Goal: Task Accomplishment & Management: Complete application form

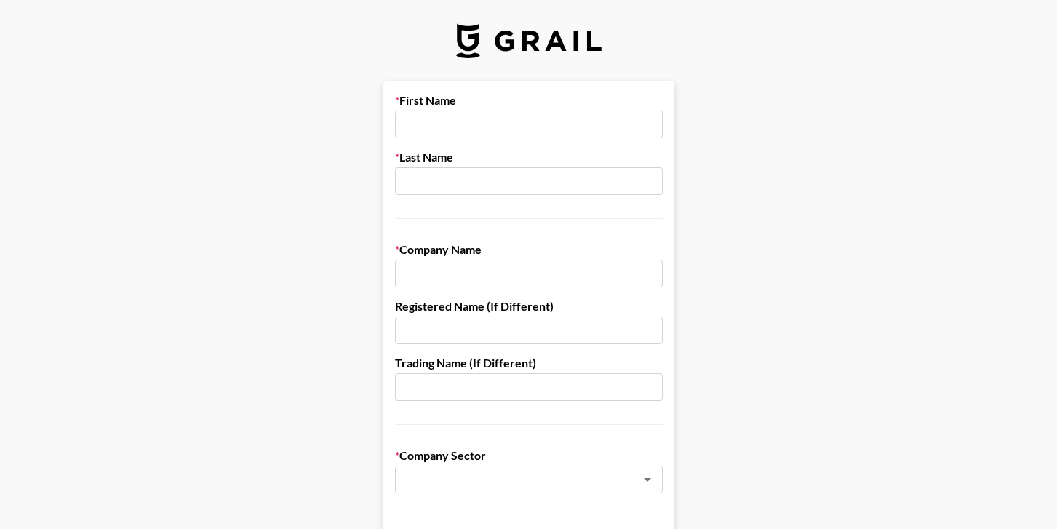
click at [480, 119] on input "text" at bounding box center [529, 125] width 268 height 28
type input "[PERSON_NAME]"
click at [466, 178] on input "text" at bounding box center [529, 181] width 268 height 28
type input "Minion"
click at [482, 274] on input "text" at bounding box center [529, 274] width 268 height 28
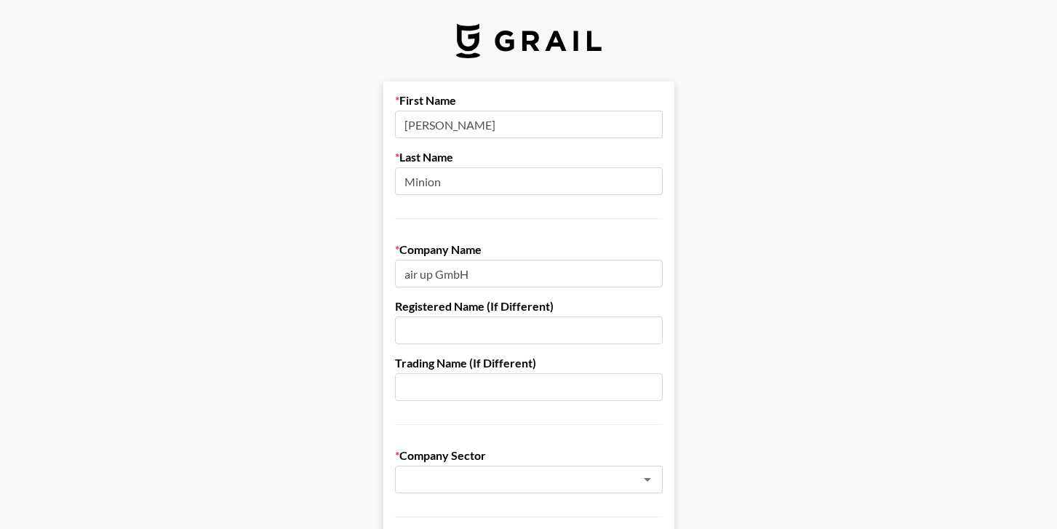
type input "air up GmbH"
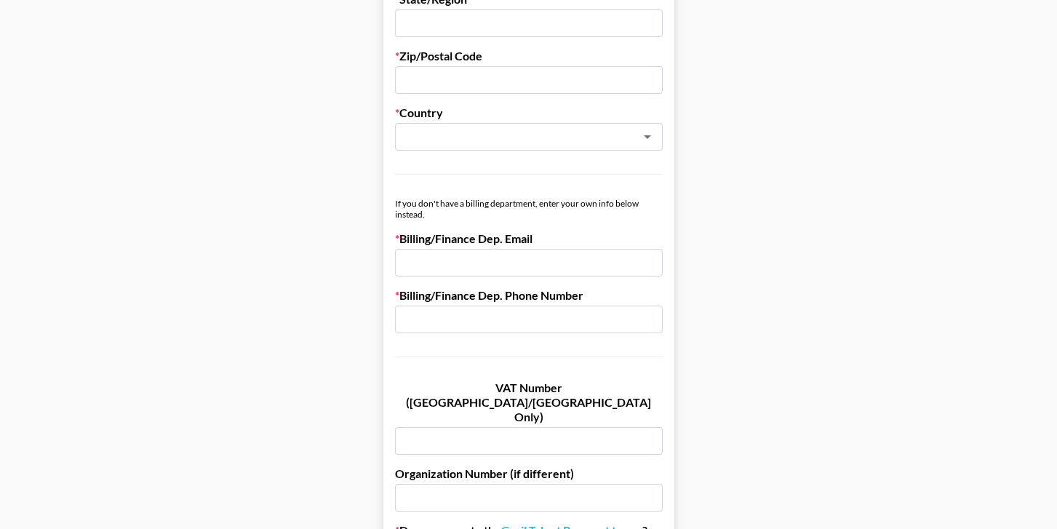
scroll to position [725, 0]
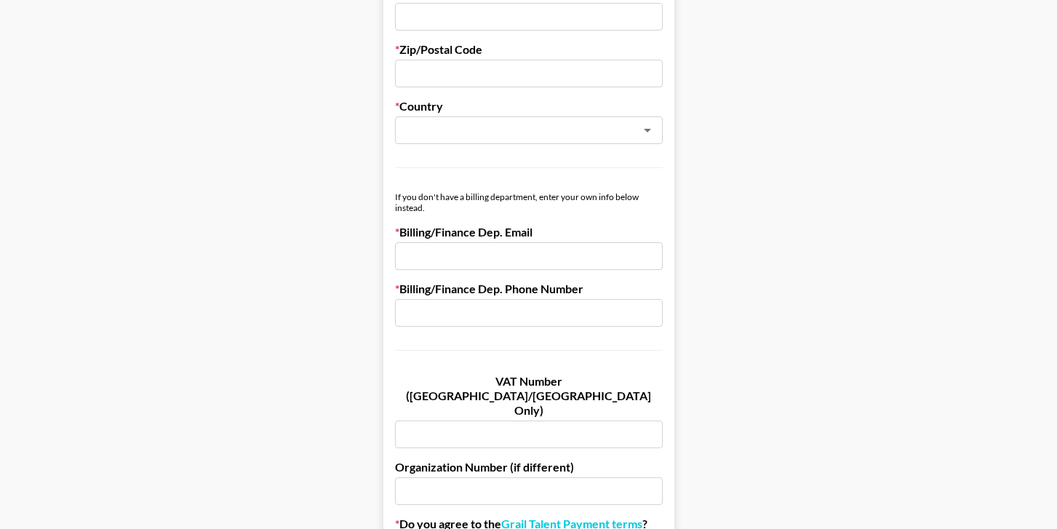
click at [445, 420] on input "text" at bounding box center [529, 434] width 268 height 28
paste input "DE815813787"
type input "DE815813787"
click at [479, 312] on input "text" at bounding box center [529, 313] width 268 height 28
type input "N/A"
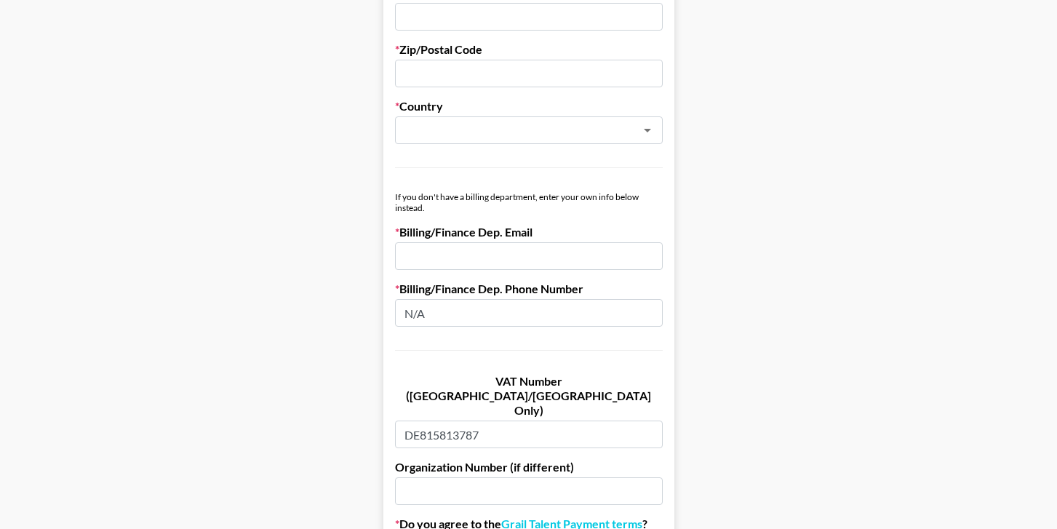
click at [514, 262] on input "email" at bounding box center [529, 256] width 268 height 28
click at [531, 140] on div "​" at bounding box center [529, 130] width 268 height 28
type input "[PERSON_NAME][EMAIL_ADDRESS][DOMAIN_NAME]"
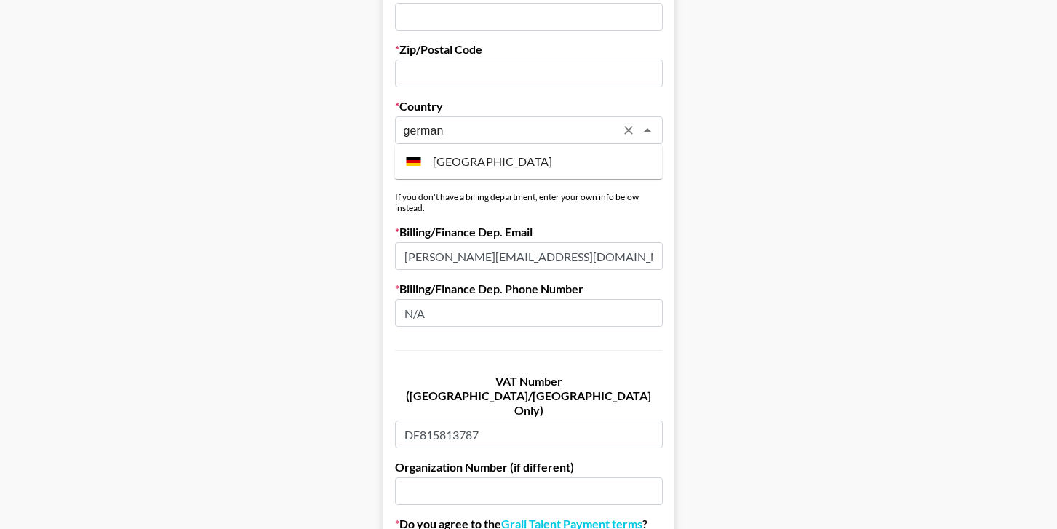
click at [518, 159] on li "[GEOGRAPHIC_DATA]" at bounding box center [529, 161] width 268 height 23
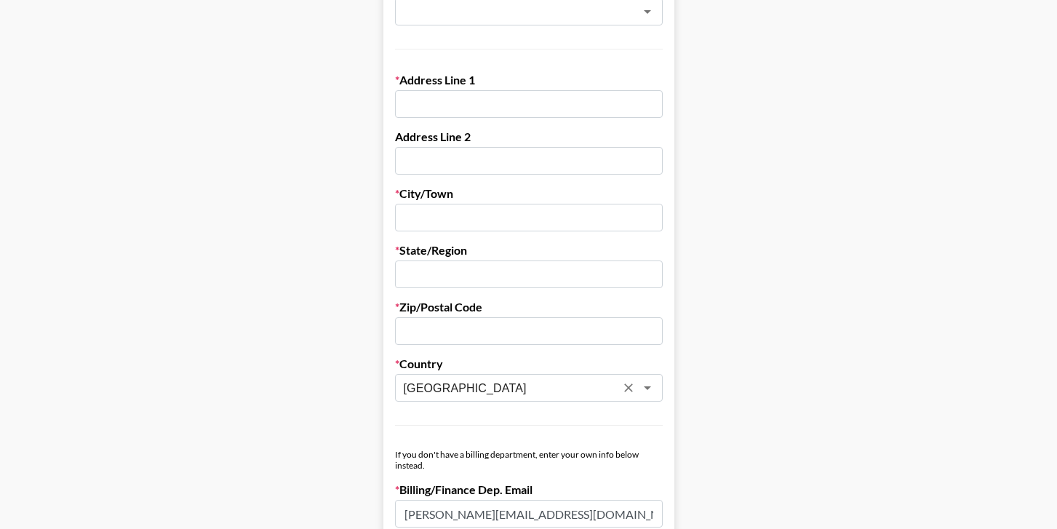
scroll to position [463, 0]
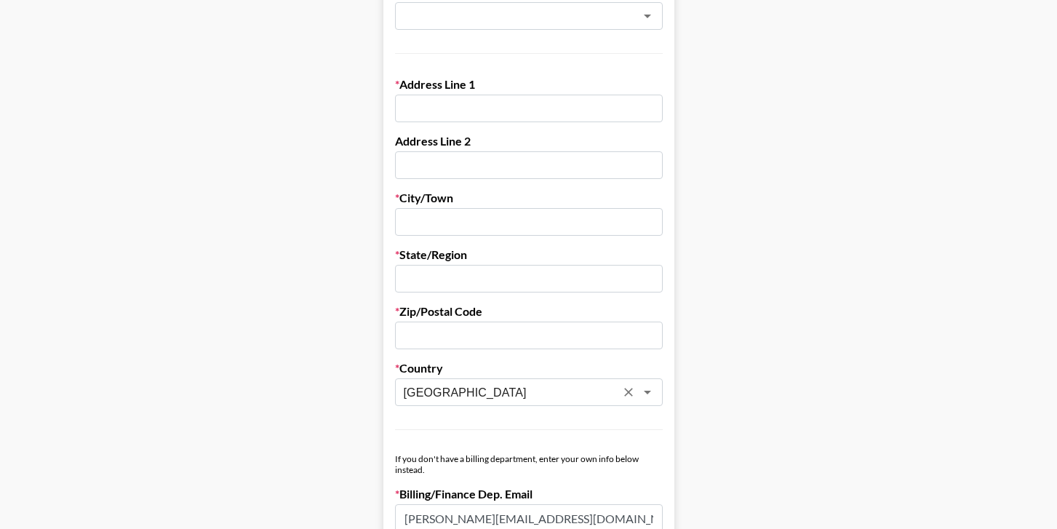
type input "[GEOGRAPHIC_DATA]"
click at [509, 111] on input "text" at bounding box center [529, 109] width 268 height 28
paste input "[STREET_ADDRESS]"
drag, startPoint x: 588, startPoint y: 111, endPoint x: 545, endPoint y: 112, distance: 42.9
click at [545, 112] on input "[STREET_ADDRESS]" at bounding box center [529, 109] width 268 height 28
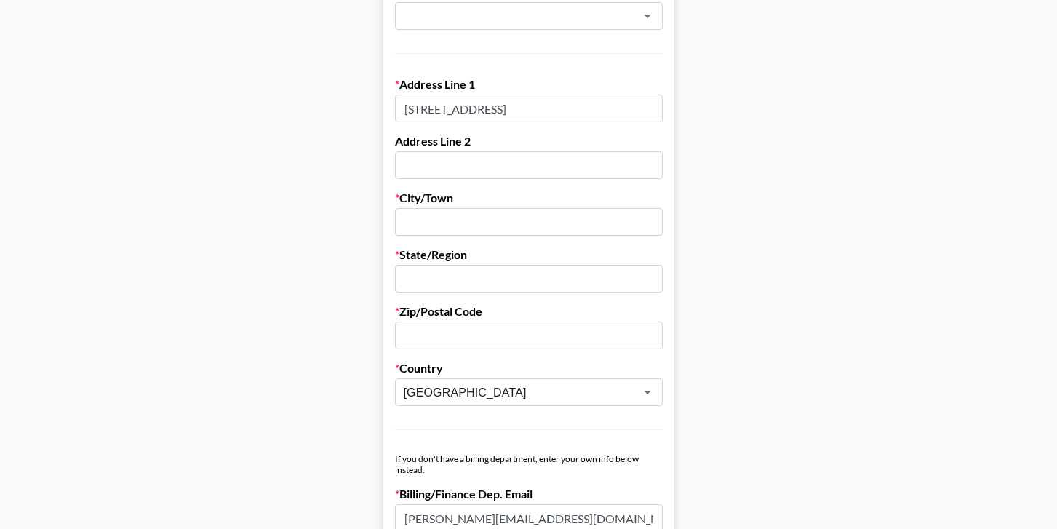
type input "[STREET_ADDRESS]"
click at [541, 222] on input "text" at bounding box center [529, 222] width 268 height 28
paste input "[GEOGRAPHIC_DATA]"
type input "[GEOGRAPHIC_DATA]"
click at [514, 273] on input "text" at bounding box center [529, 279] width 268 height 28
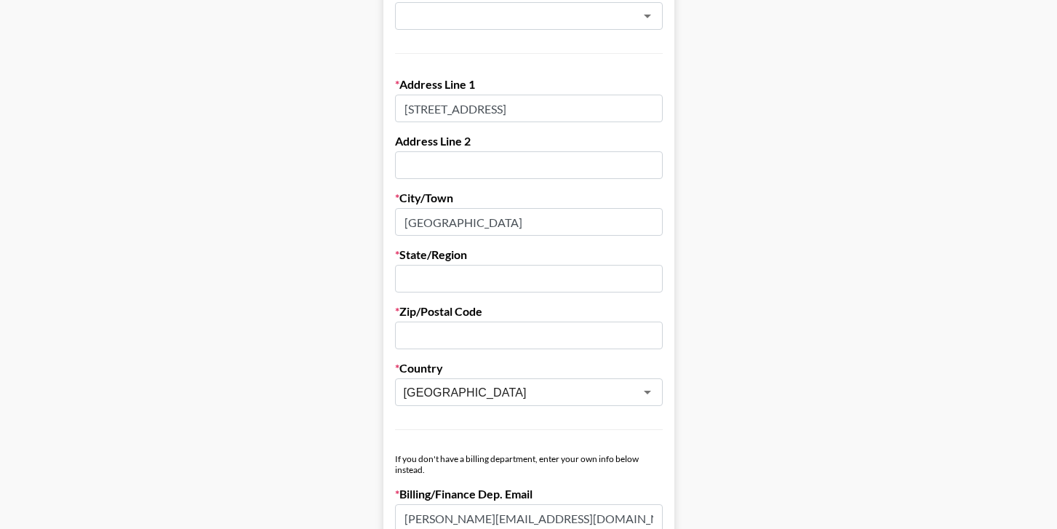
paste input "[GEOGRAPHIC_DATA]"
type input "[GEOGRAPHIC_DATA]"
drag, startPoint x: 547, startPoint y: 111, endPoint x: 506, endPoint y: 112, distance: 40.7
click at [506, 112] on input "[STREET_ADDRESS]" at bounding box center [529, 109] width 268 height 28
type input "[STREET_ADDRESS],"
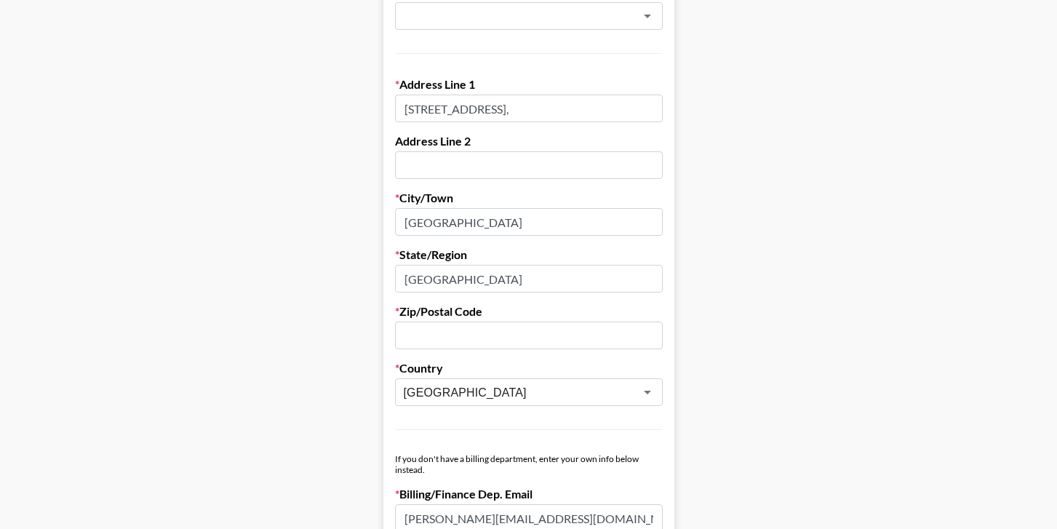
click at [455, 328] on input "text" at bounding box center [529, 336] width 268 height 28
paste input "81671"
type input "81671"
click at [750, 263] on main "First Name [PERSON_NAME] Last Name Minion Company Name air up GmbH Registered N…" at bounding box center [529, 246] width 1034 height 1256
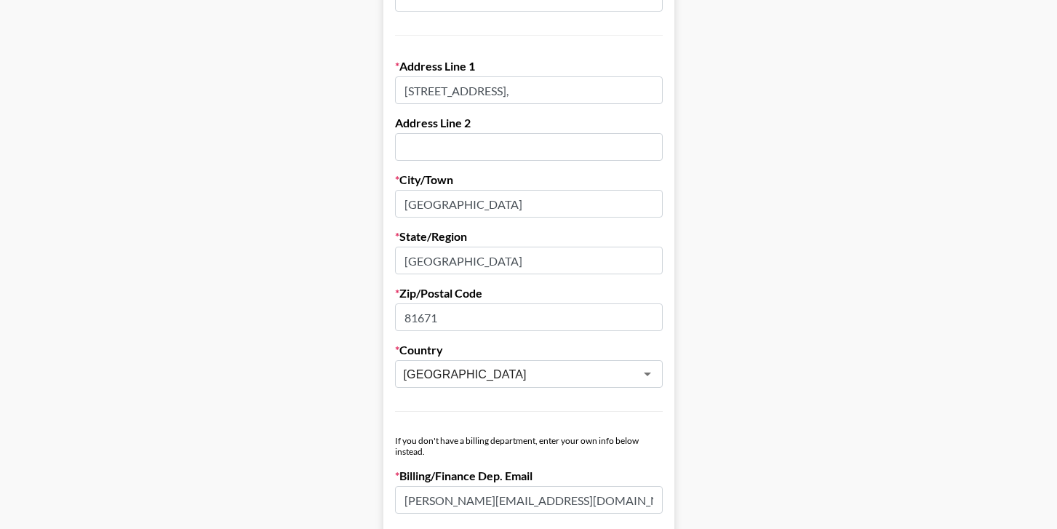
click at [601, 87] on input "[STREET_ADDRESS]," at bounding box center [529, 90] width 268 height 28
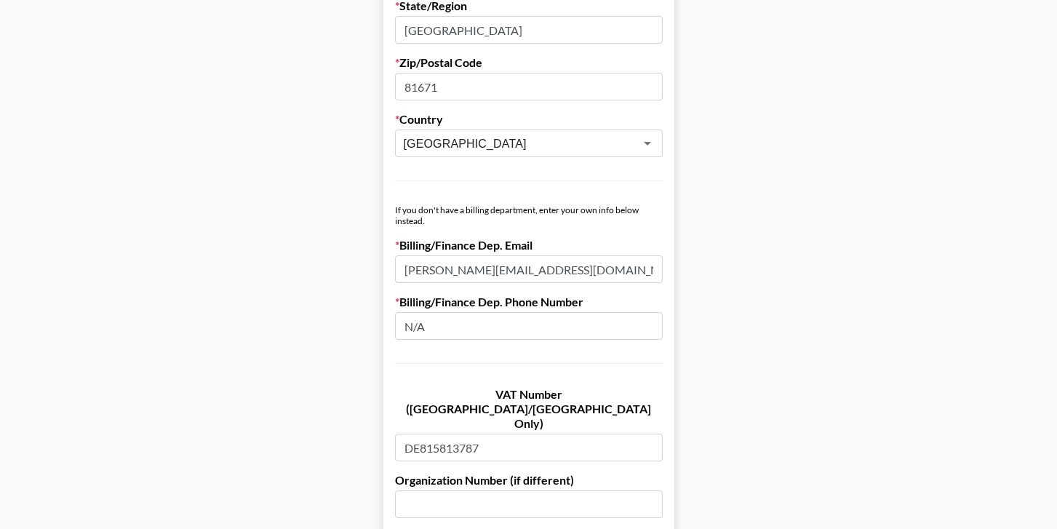
scroll to position [861, 0]
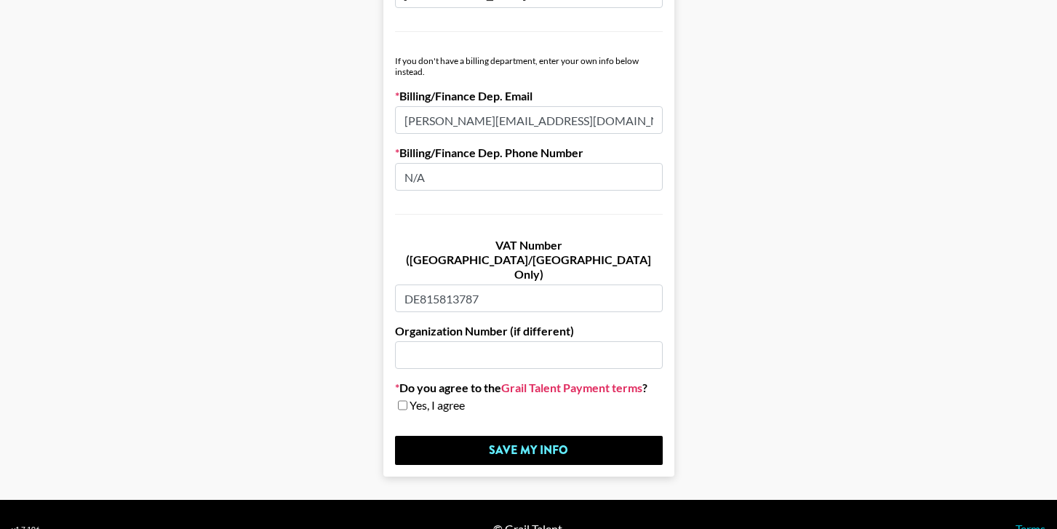
type input "[STREET_ADDRESS]"
click at [546, 380] on link "Grail Talent Payment terms" at bounding box center [571, 387] width 141 height 15
click at [405, 400] on input "checkbox" at bounding box center [402, 405] width 9 height 10
checkbox input "true"
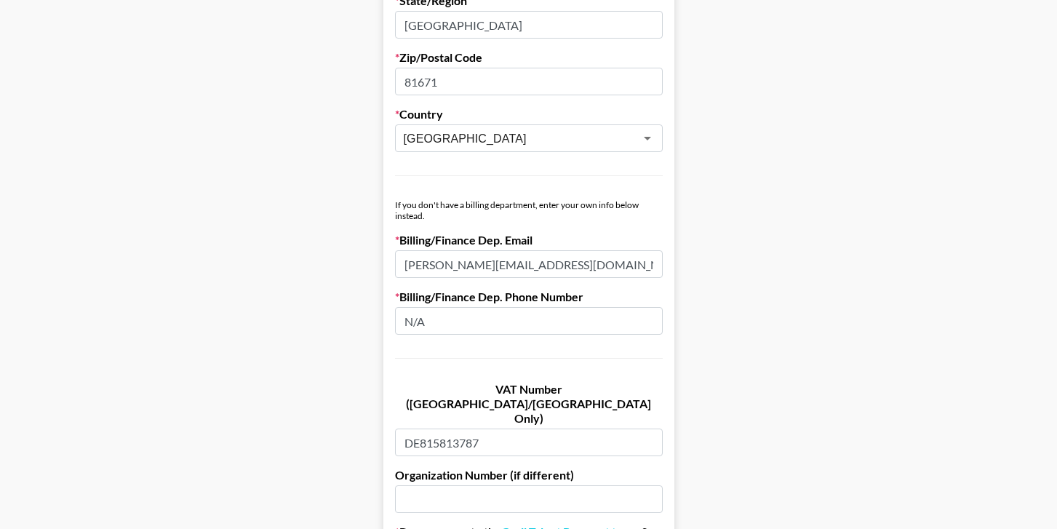
scroll to position [694, 0]
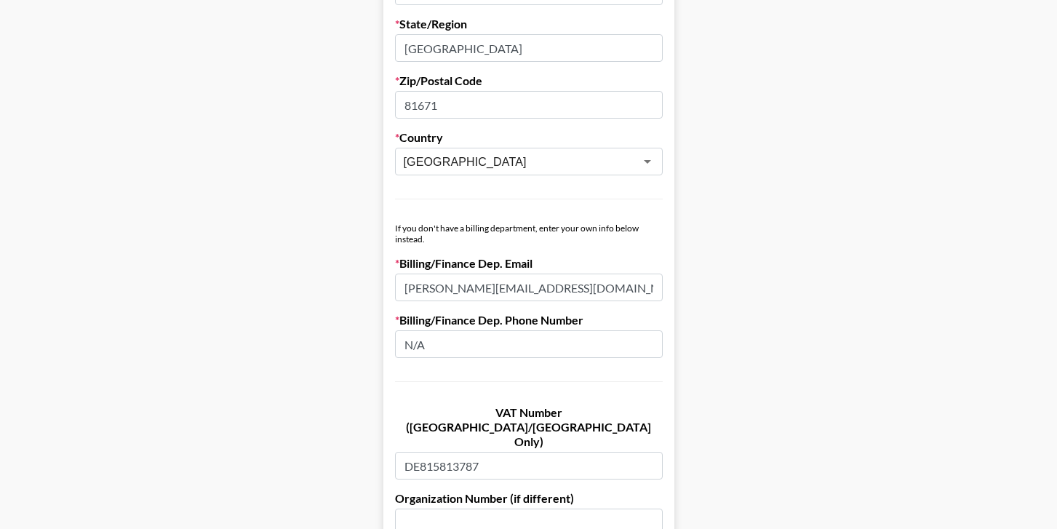
click at [496, 452] on input "DE815813787" at bounding box center [529, 466] width 268 height 28
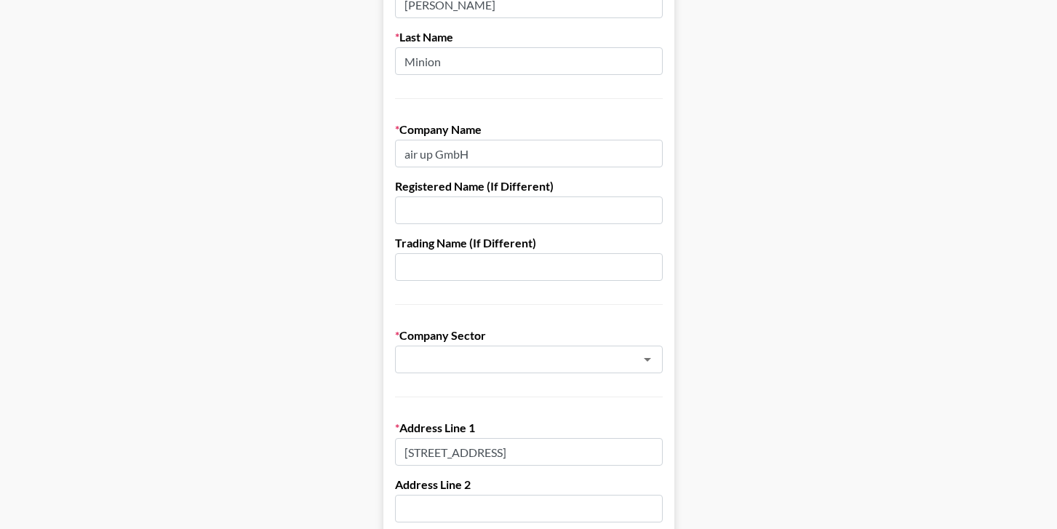
scroll to position [0, 0]
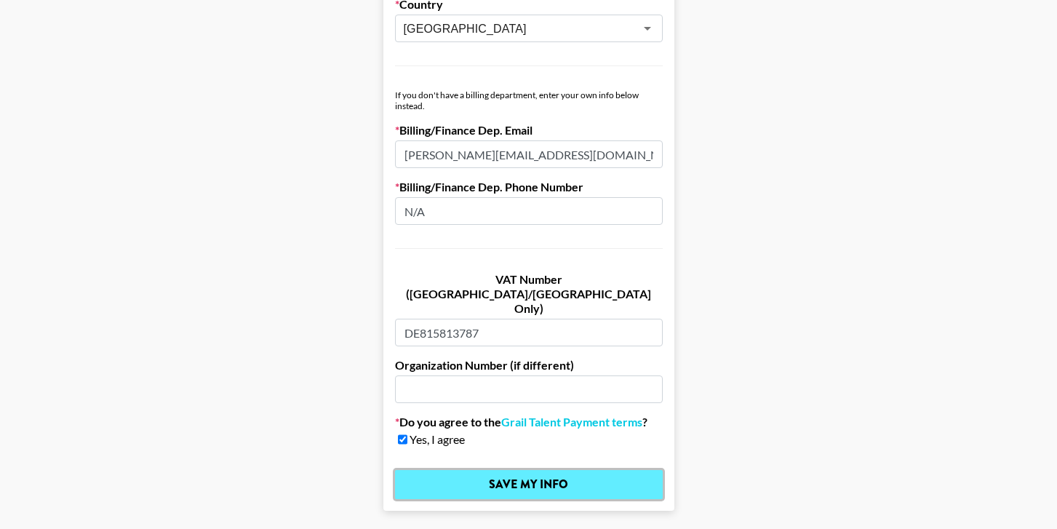
click at [490, 470] on input "Save My Info" at bounding box center [529, 484] width 268 height 29
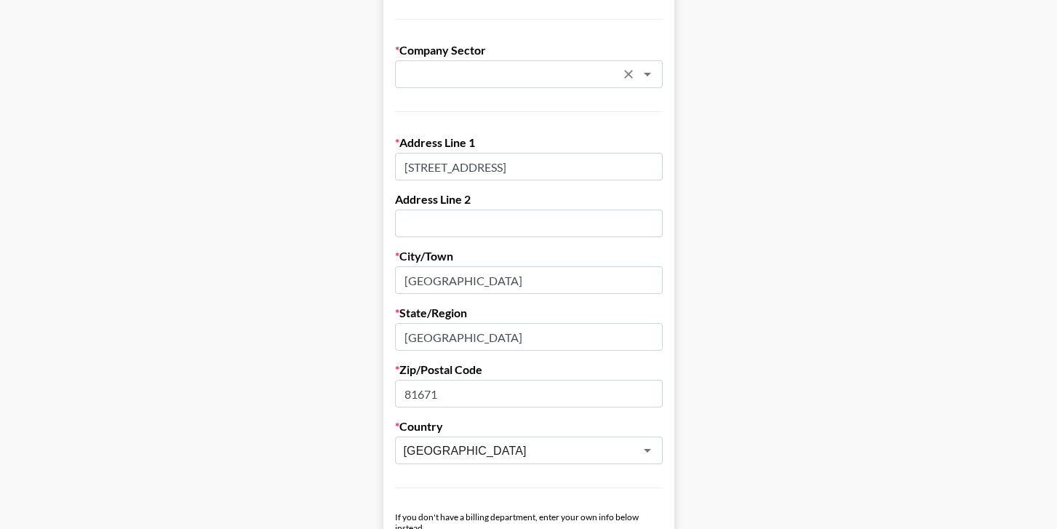
scroll to position [241, 0]
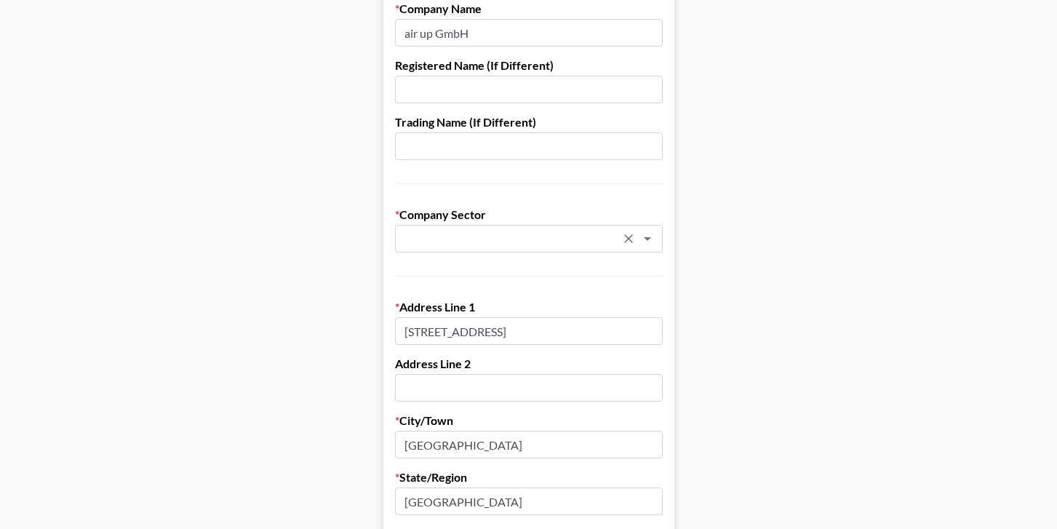
click at [513, 242] on input "text" at bounding box center [510, 239] width 212 height 17
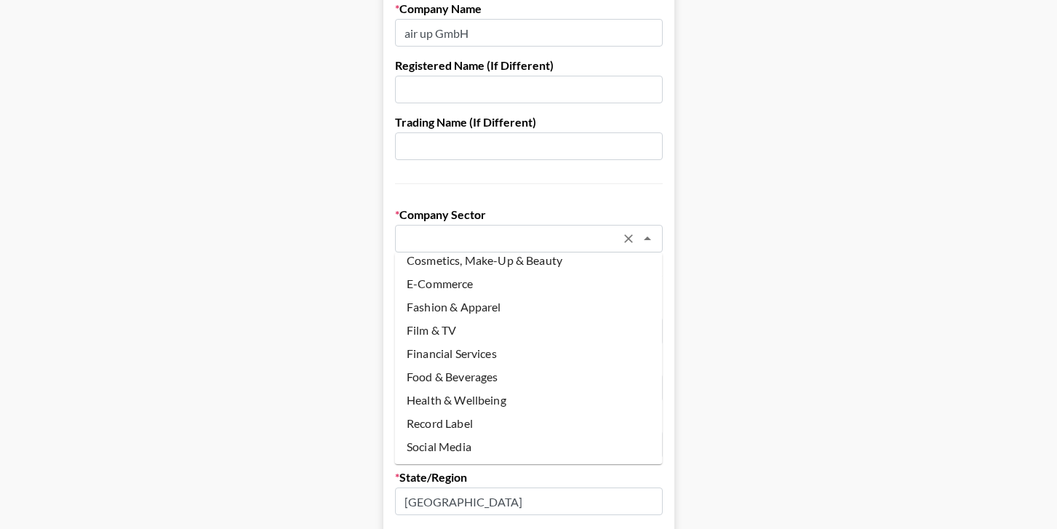
scroll to position [78, 0]
click at [468, 372] on li "Food & Beverages" at bounding box center [529, 378] width 268 height 23
type input "Food & Beverages"
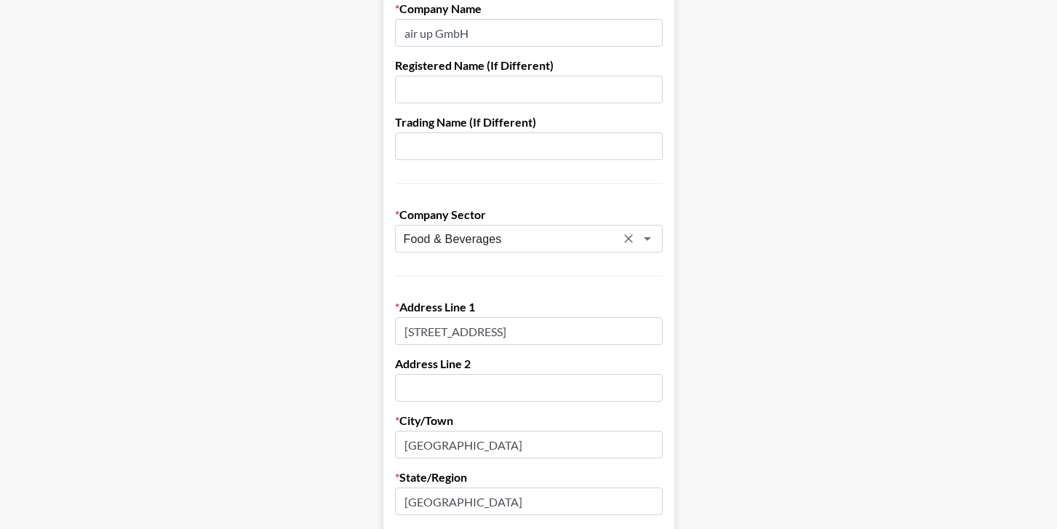
scroll to position [861, 0]
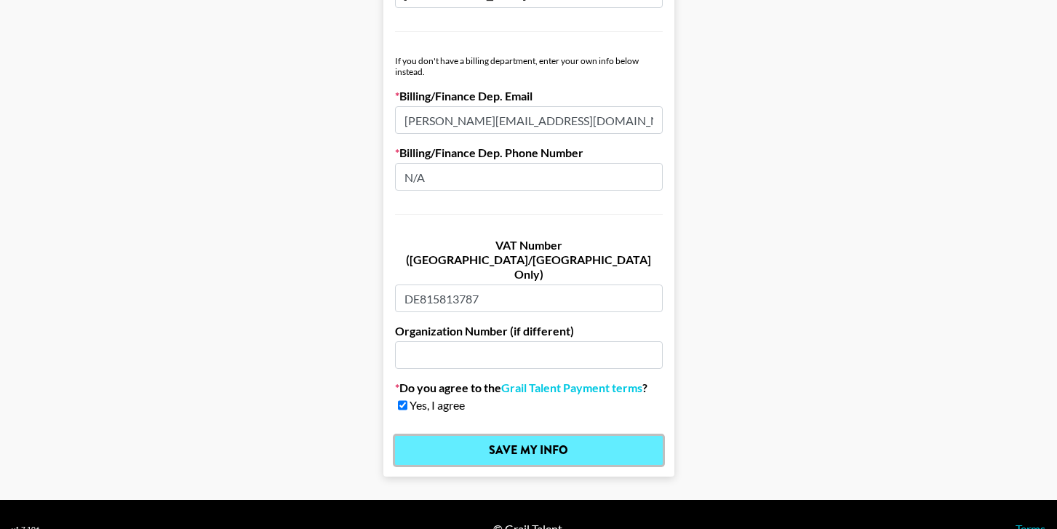
click at [438, 436] on input "Save My Info" at bounding box center [529, 450] width 268 height 29
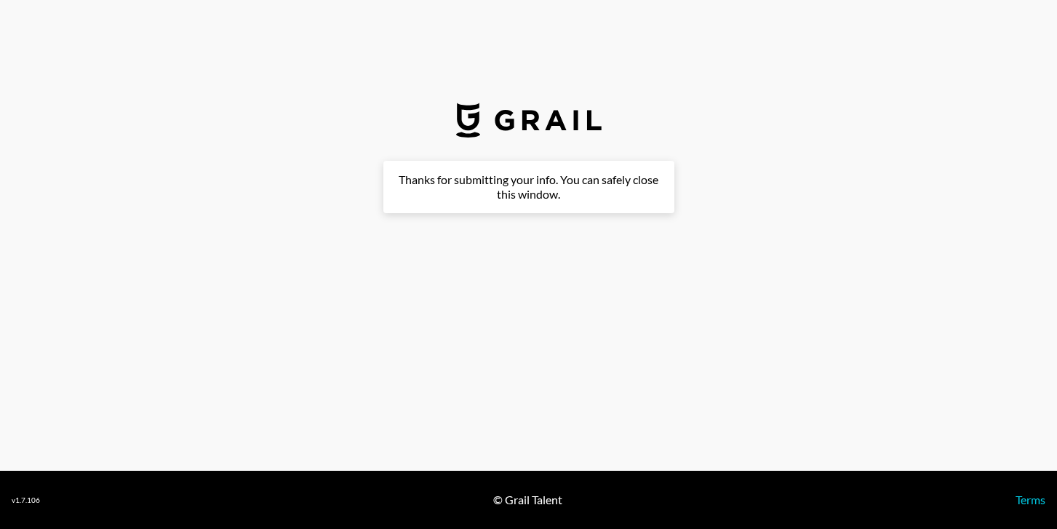
scroll to position [0, 0]
